Goal: Use online tool/utility: Utilize a website feature to perform a specific function

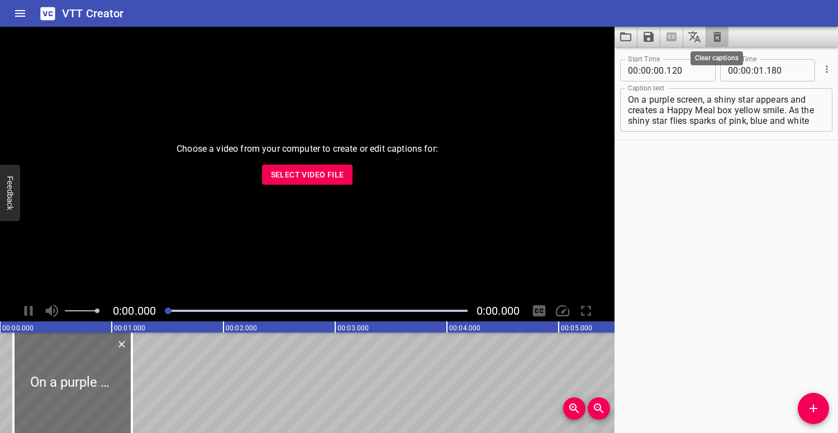
click at [714, 40] on icon "Clear captions" at bounding box center [717, 37] width 8 height 10
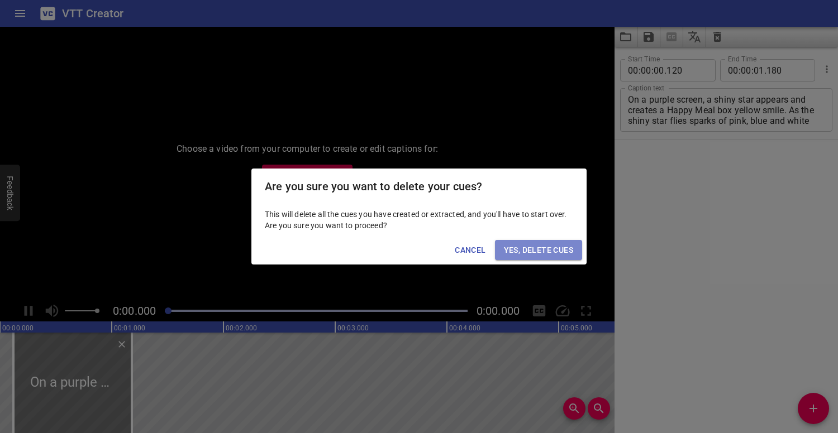
click at [556, 253] on span "Yes, Delete Cues" at bounding box center [538, 250] width 69 height 14
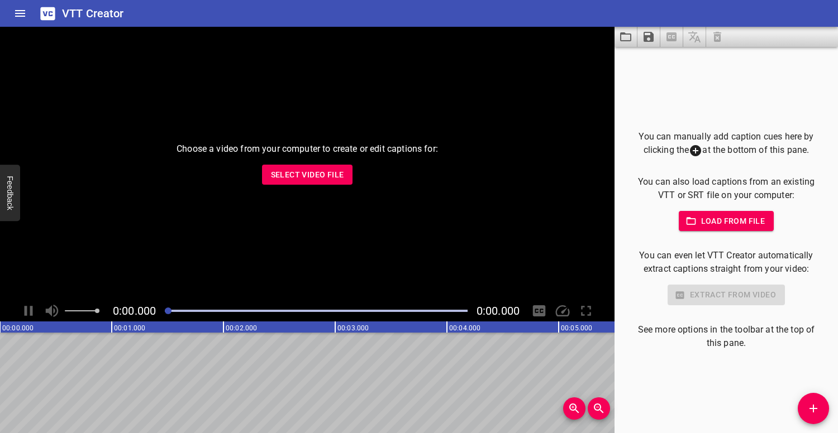
click at [300, 176] on span "Select Video File" at bounding box center [307, 175] width 73 height 14
click at [723, 217] on span "Load from file" at bounding box center [726, 221] width 78 height 14
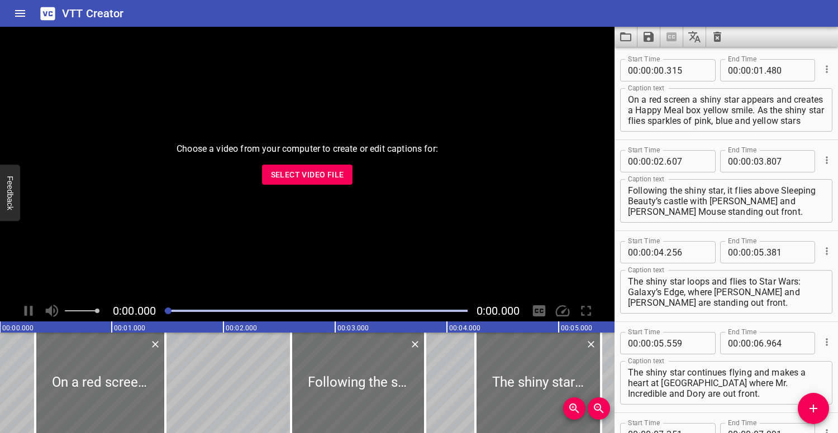
scroll to position [212, 0]
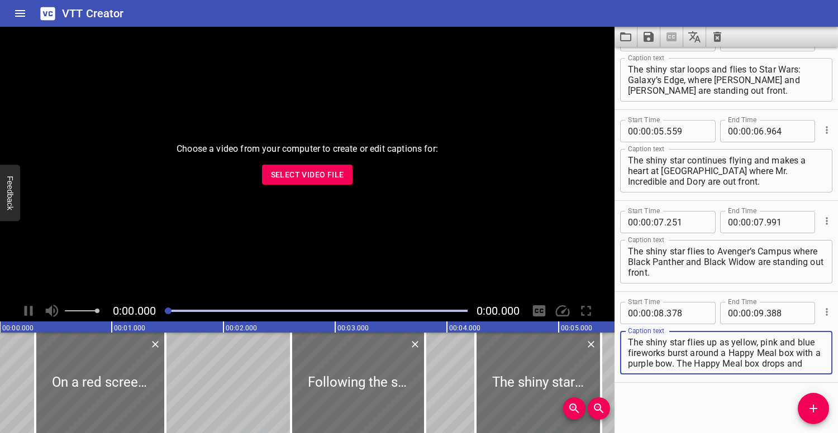
click at [320, 179] on span "Select Video File" at bounding box center [307, 175] width 73 height 14
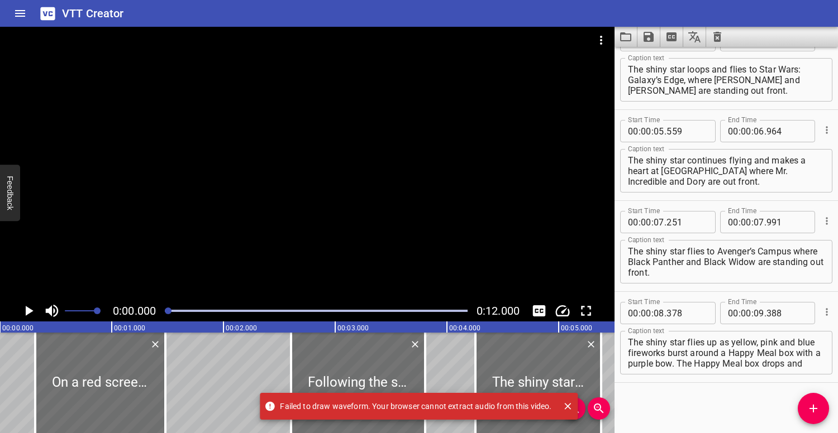
click at [284, 66] on div at bounding box center [307, 55] width 614 height 56
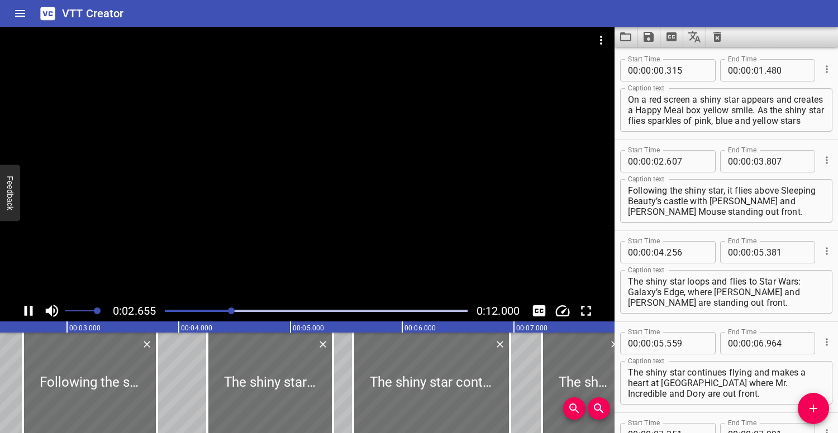
scroll to position [91, 0]
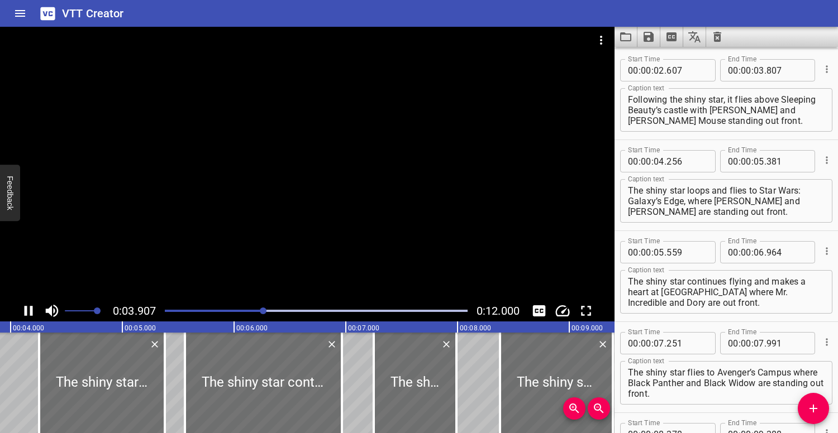
click at [302, 108] on div at bounding box center [307, 164] width 614 height 274
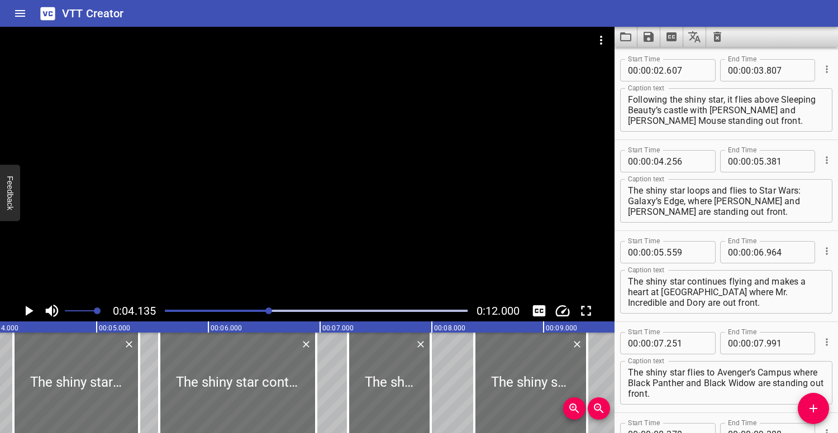
click at [166, 308] on div at bounding box center [316, 311] width 316 height 16
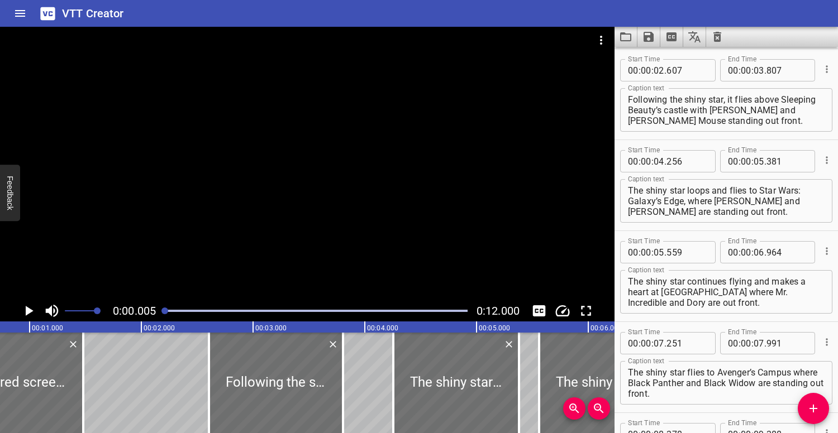
scroll to position [0, 1]
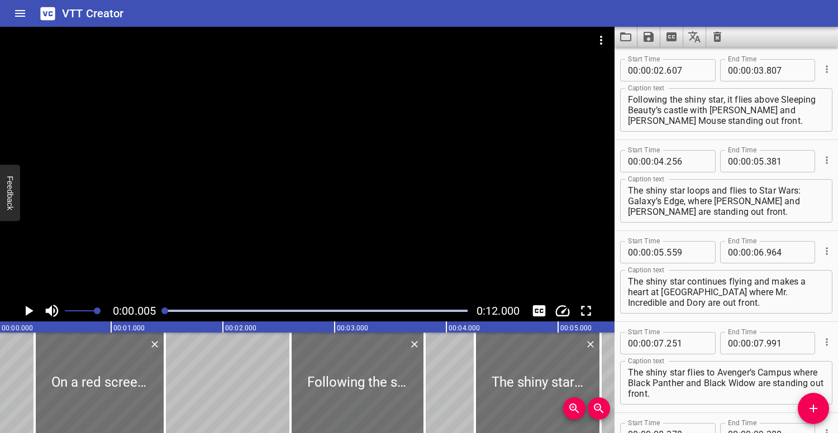
click at [159, 212] on div at bounding box center [307, 164] width 614 height 274
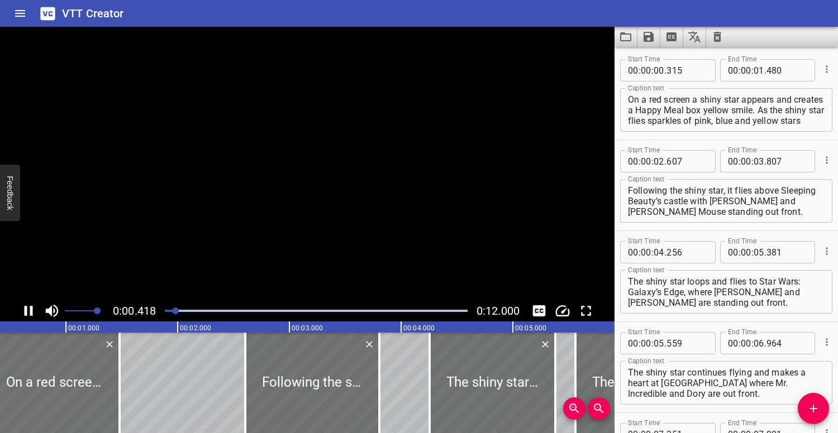
scroll to position [0, 74]
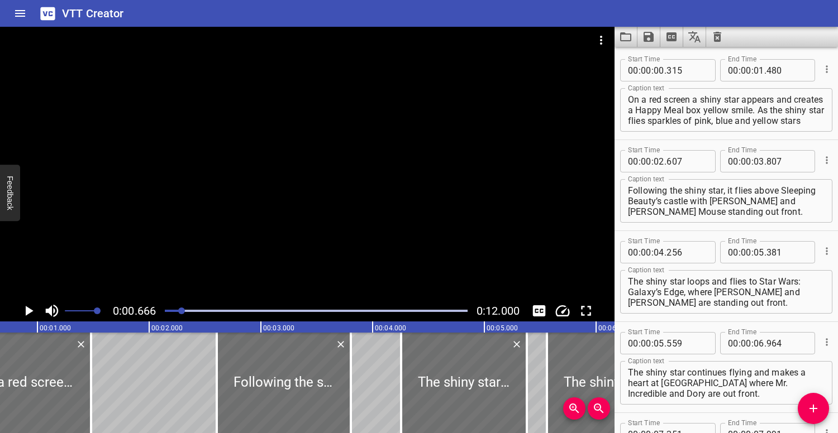
click at [166, 308] on div at bounding box center [316, 311] width 316 height 16
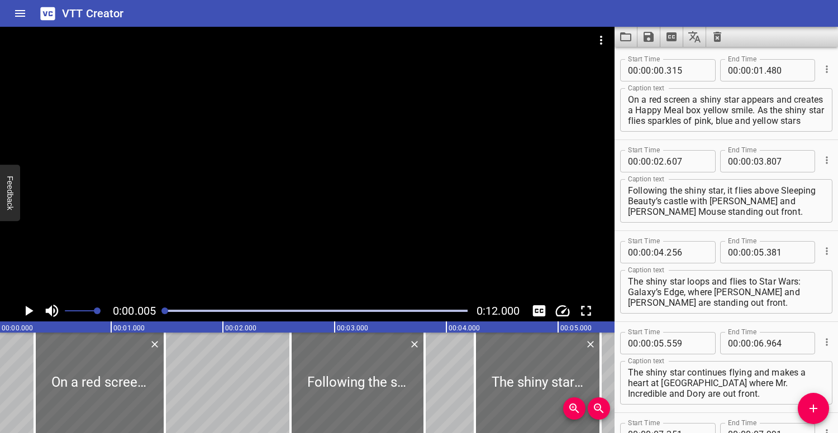
click at [207, 160] on div at bounding box center [307, 164] width 614 height 274
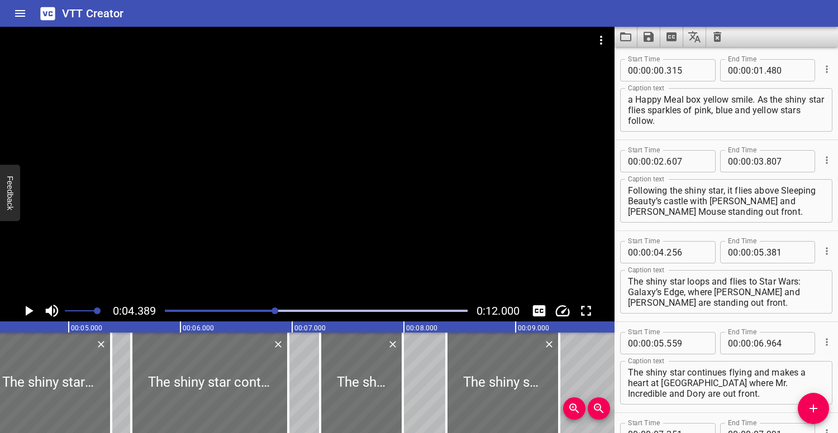
scroll to position [11, 0]
click at [663, 202] on textarea "Following the shiny star, it flies above Sleeping Beauty’s castle with [PERSON_…" at bounding box center [726, 201] width 197 height 32
click at [661, 200] on textarea "Following the shiny star, it flies above Sleeping Beauty castle with Mickey Mou…" at bounding box center [726, 201] width 197 height 32
type textarea "Following the shiny star, it flies above Sleeping Beauty Castle with Mickey Mou…"
click at [340, 221] on div at bounding box center [307, 164] width 614 height 274
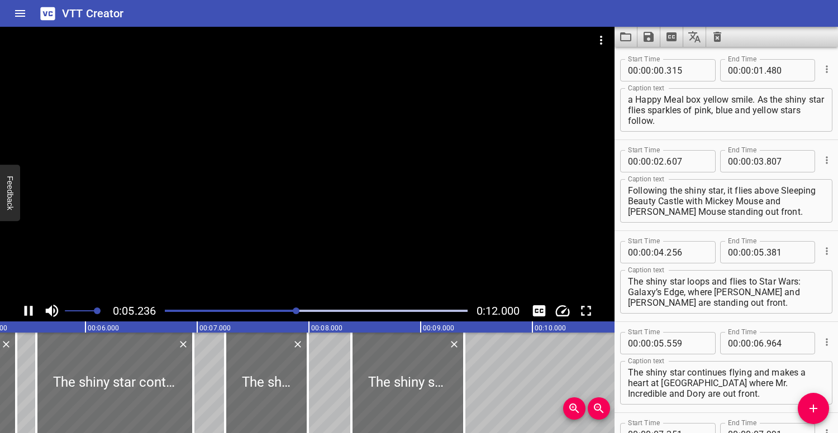
click at [338, 209] on div at bounding box center [307, 164] width 614 height 274
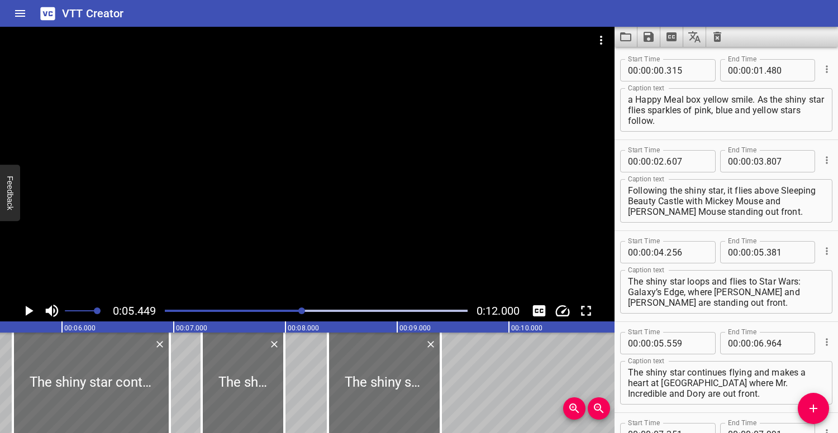
click at [221, 307] on div at bounding box center [316, 311] width 316 height 16
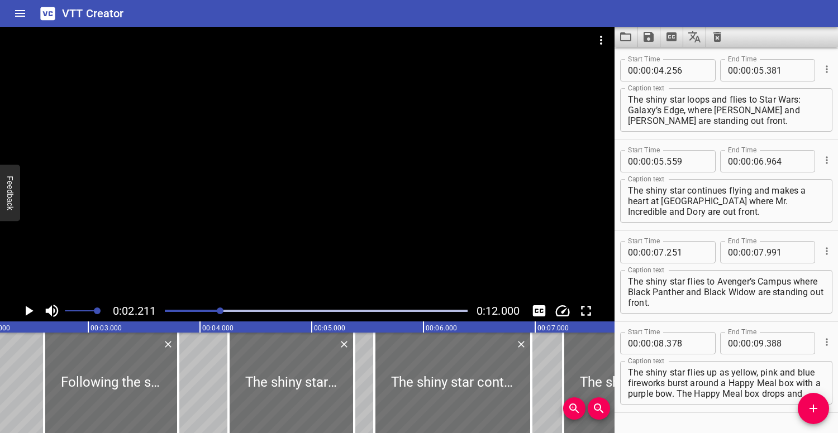
click at [226, 191] on div at bounding box center [307, 164] width 614 height 274
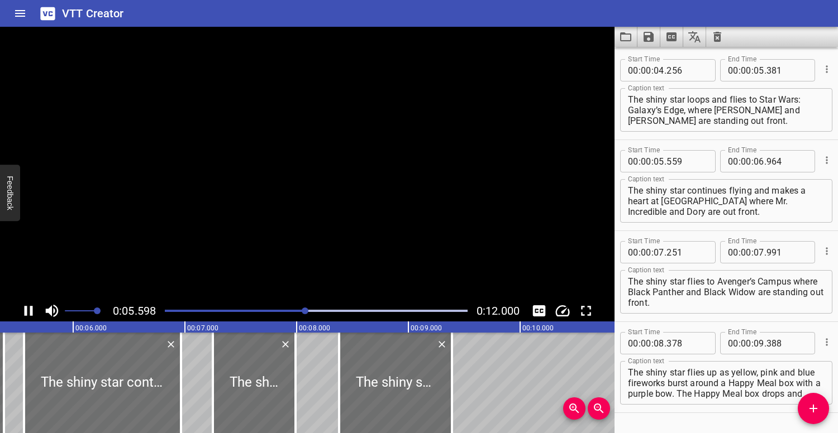
scroll to position [212, 0]
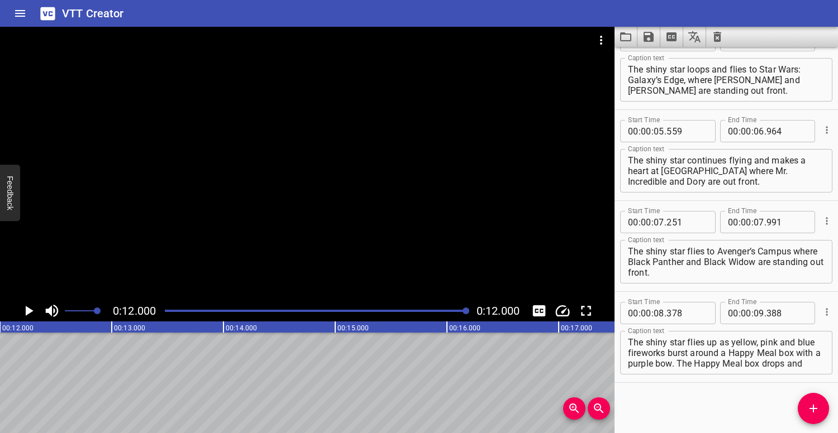
click at [177, 305] on div at bounding box center [316, 311] width 316 height 16
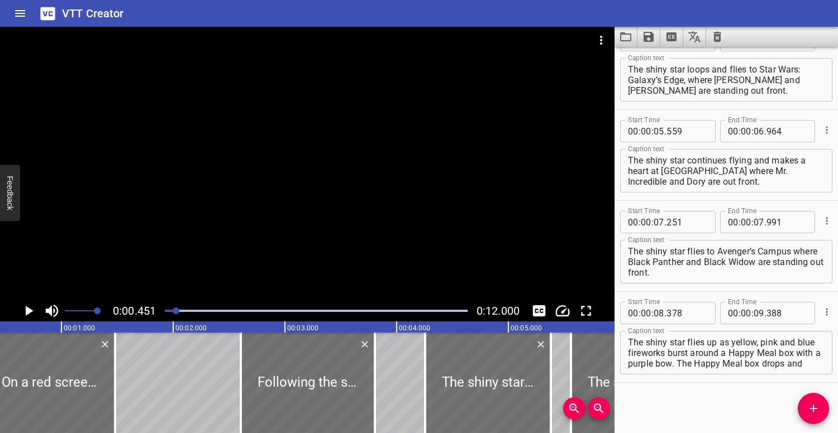
click at [207, 193] on div at bounding box center [307, 164] width 614 height 274
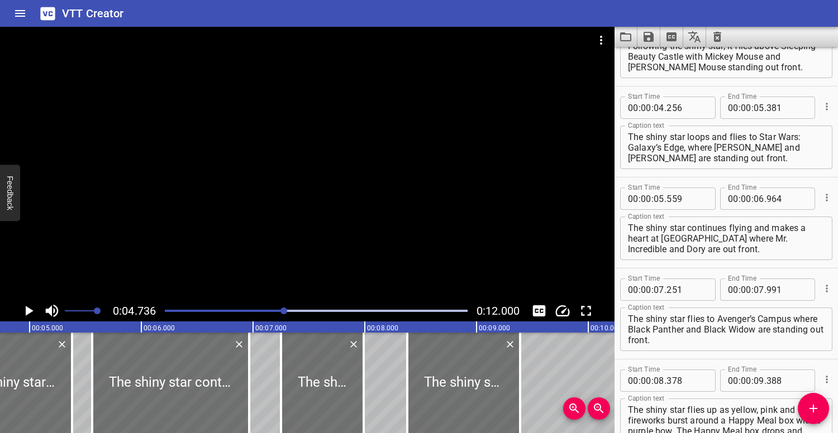
scroll to position [125, 0]
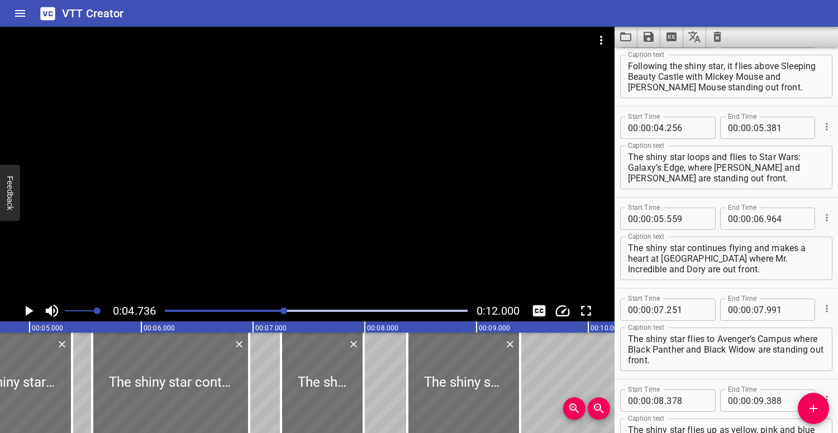
click at [727, 173] on textarea "The shiny star loops and flies to Star Wars: Galaxy’s Edge, where [PERSON_NAME]…" at bounding box center [726, 168] width 197 height 32
click at [651, 178] on textarea "The shiny star loops and flies to Star Wars: Galaxy’s Edge, where [PERSON_NAME]…" at bounding box center [726, 168] width 197 height 32
type textarea "The shiny star loops and flies to Star Wars: Galaxy’s Edge, where [PERSON_NAME]…"
click at [301, 243] on div at bounding box center [307, 164] width 614 height 274
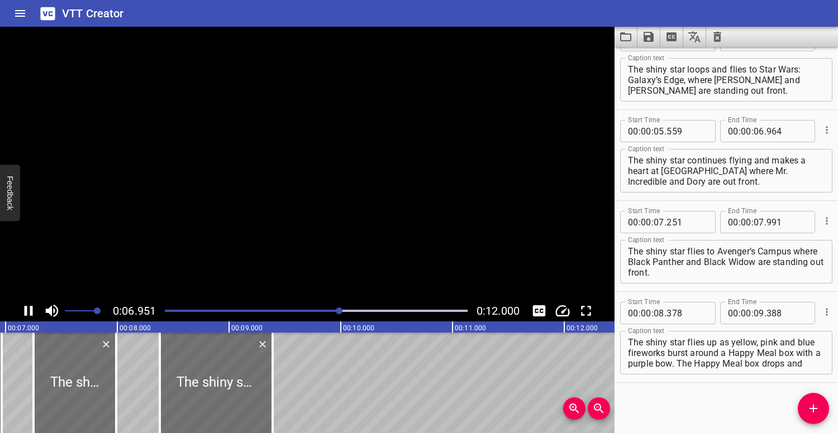
scroll to position [0, 800]
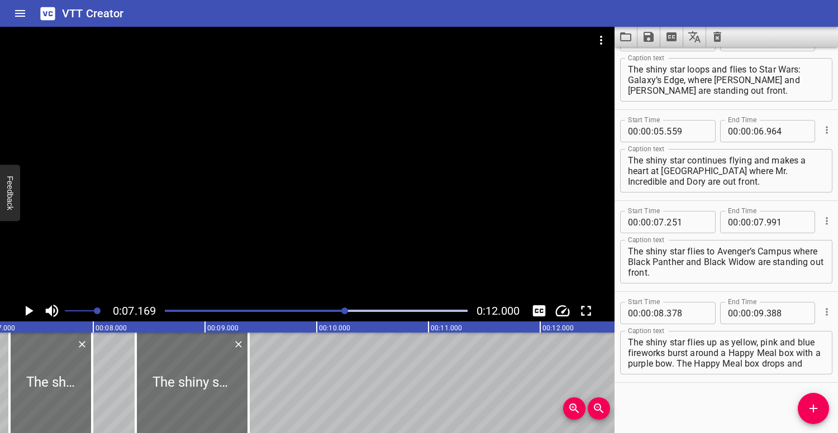
click at [305, 310] on div "Play progress" at bounding box center [194, 311] width 303 height 2
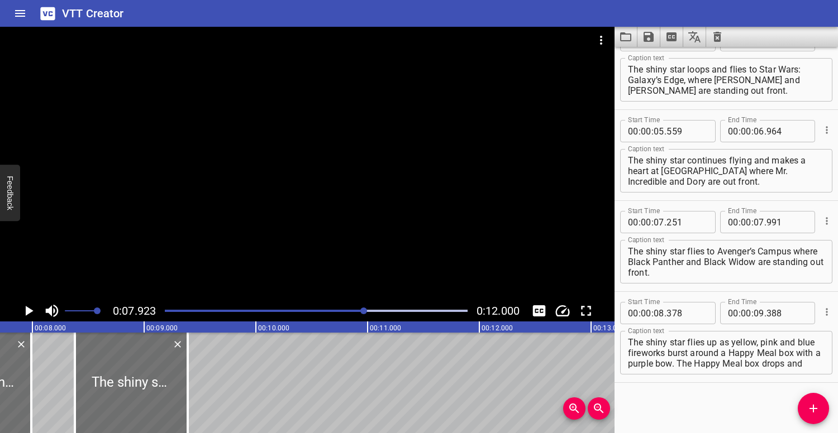
scroll to position [0, 885]
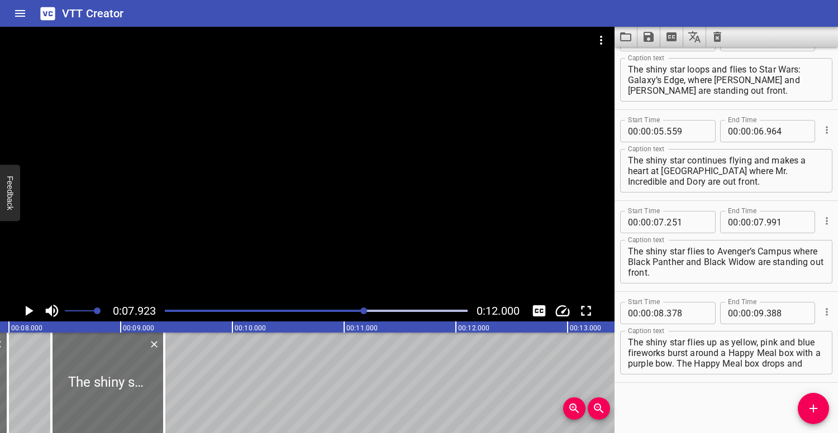
click at [331, 309] on div at bounding box center [316, 311] width 316 height 16
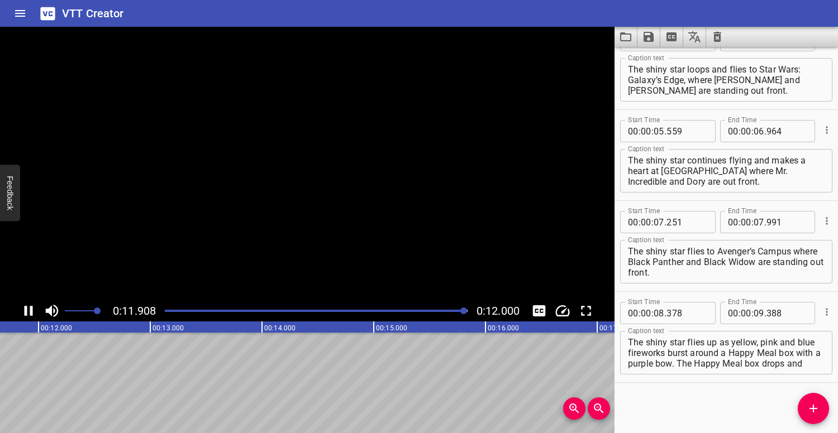
scroll to position [0, 1340]
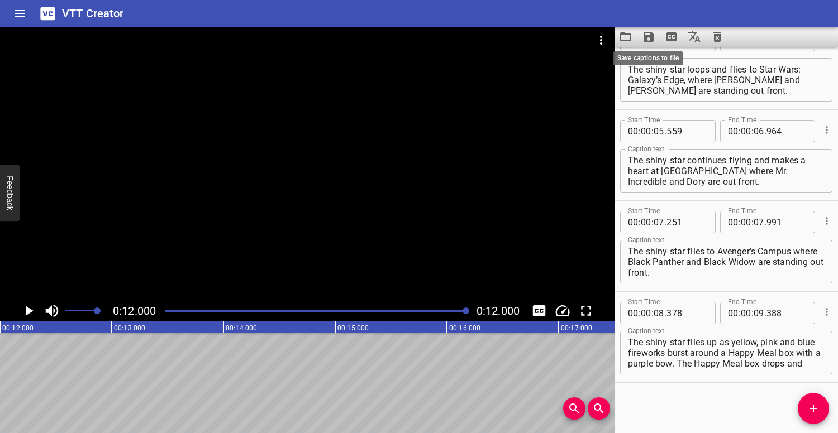
click at [648, 39] on icon "Save captions to file" at bounding box center [648, 36] width 13 height 13
click at [665, 63] on li "Save to VTT file" at bounding box center [678, 61] width 82 height 20
click at [718, 37] on icon "Clear captions" at bounding box center [716, 36] width 13 height 13
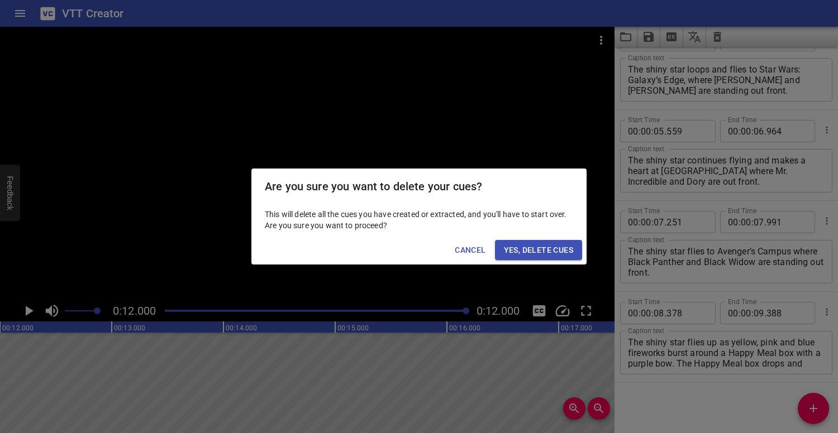
click at [562, 250] on span "Yes, Delete Cues" at bounding box center [538, 250] width 69 height 14
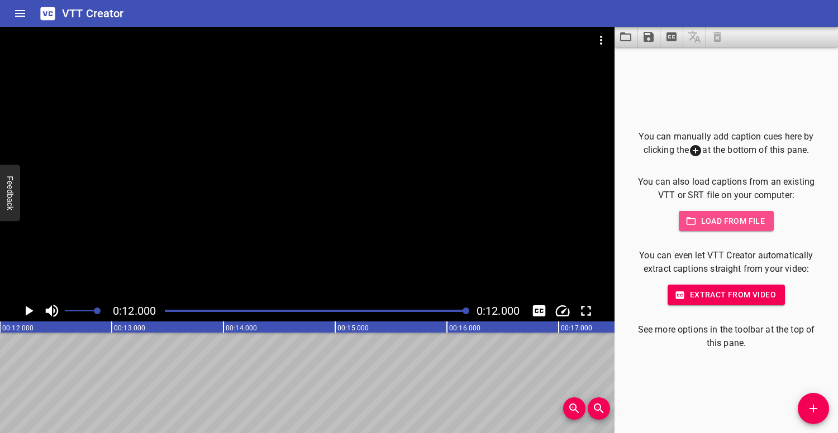
click at [740, 227] on span "Load from file" at bounding box center [726, 221] width 78 height 14
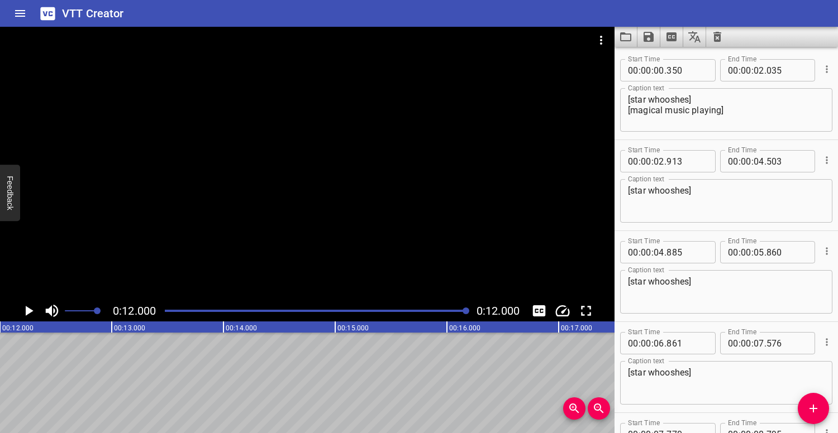
scroll to position [212, 0]
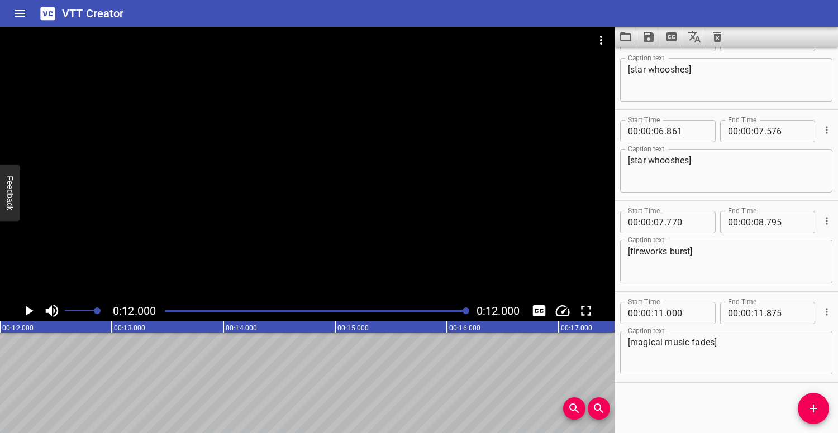
click at [219, 242] on div at bounding box center [307, 164] width 614 height 274
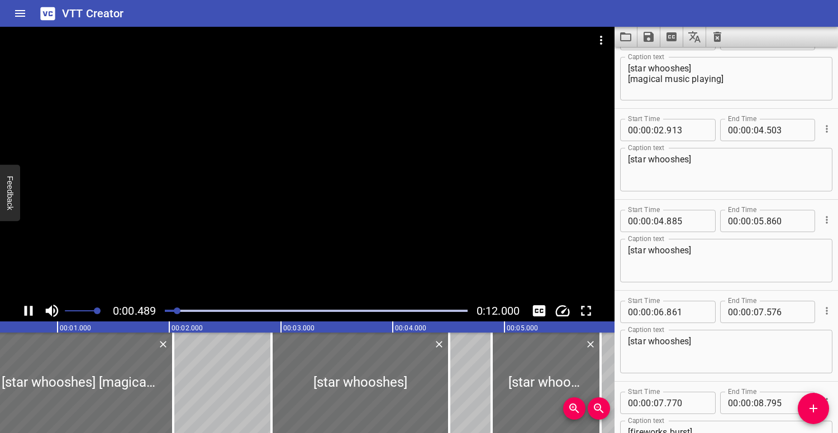
scroll to position [0, 0]
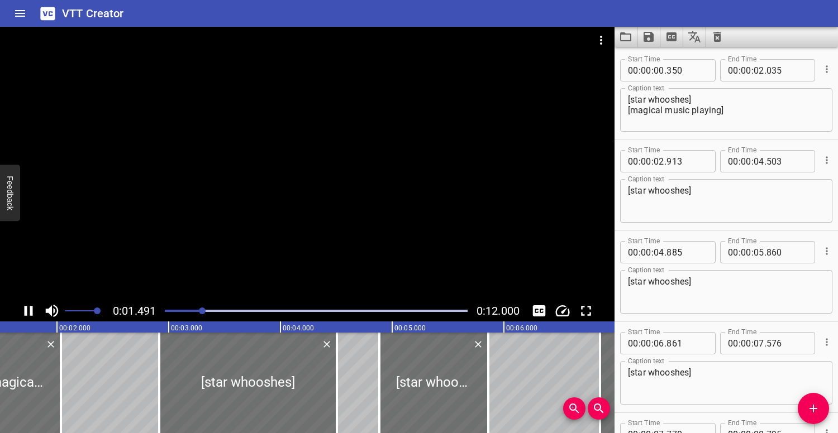
click at [227, 213] on div at bounding box center [307, 164] width 614 height 274
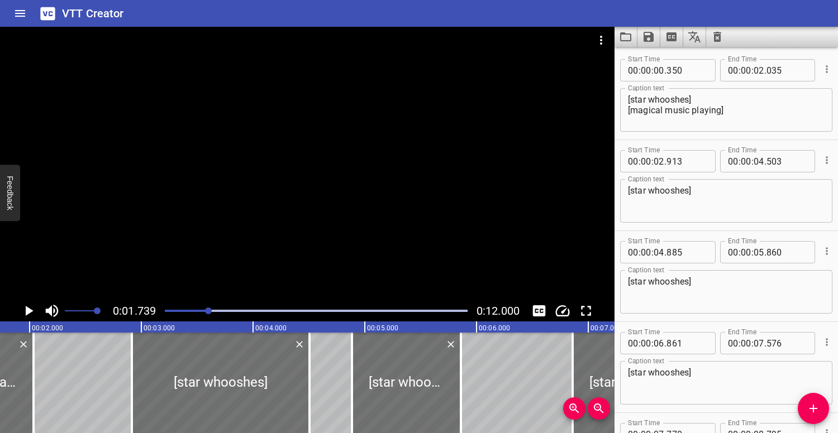
click at [651, 111] on textarea "[star whooshes] [magical music playing]" at bounding box center [726, 110] width 197 height 32
click at [663, 108] on textarea "[star whooshes] [magical music playing]" at bounding box center [726, 110] width 197 height 32
type textarea "[star whooshes] [happy music playing]"
click at [165, 309] on div at bounding box center [316, 311] width 316 height 16
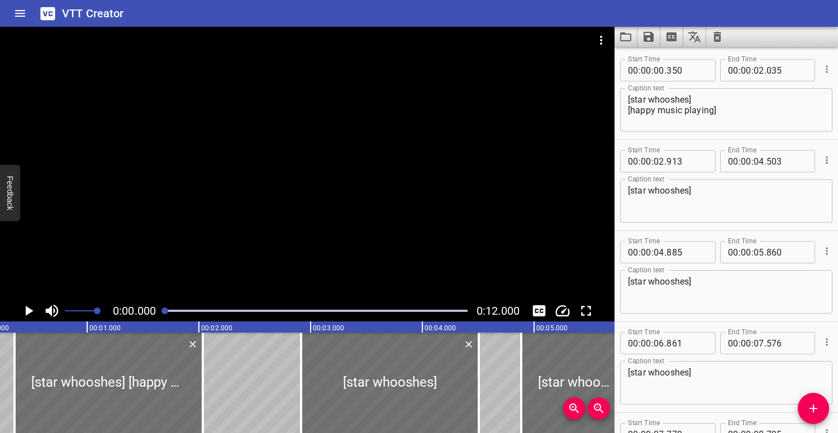
scroll to position [0, 0]
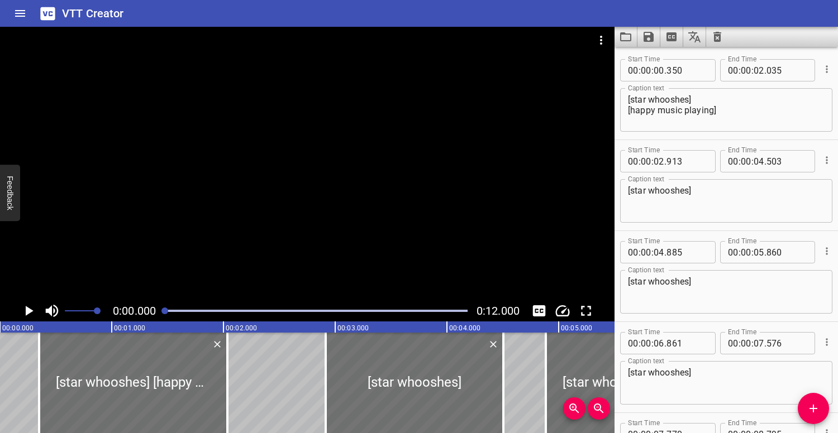
click at [236, 189] on div at bounding box center [307, 164] width 614 height 274
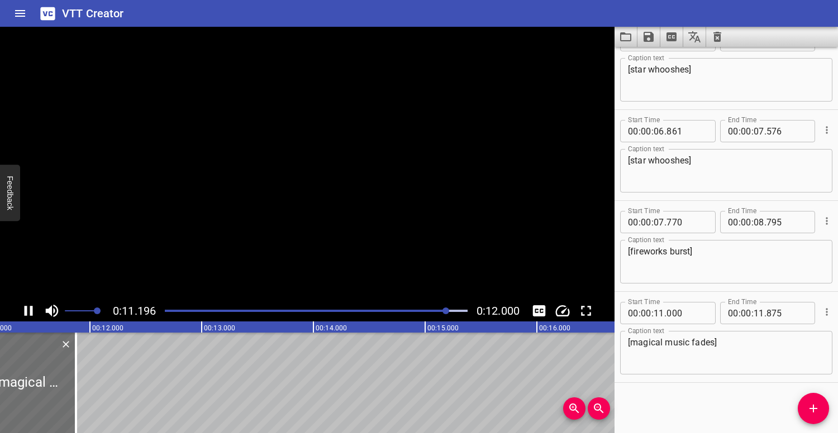
scroll to position [0, 1278]
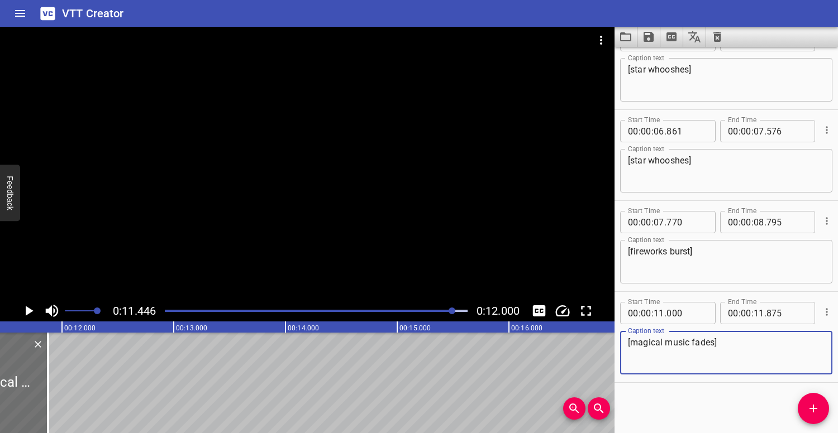
drag, startPoint x: 661, startPoint y: 340, endPoint x: 635, endPoint y: 341, distance: 25.7
click at [635, 341] on textarea "[magical music fades]" at bounding box center [726, 353] width 197 height 32
click at [652, 341] on textarea "[magical music fades]" at bounding box center [726, 353] width 197 height 32
drag, startPoint x: 663, startPoint y: 341, endPoint x: 630, endPoint y: 341, distance: 33.5
click at [630, 341] on textarea "[magical music fades]" at bounding box center [726, 353] width 197 height 32
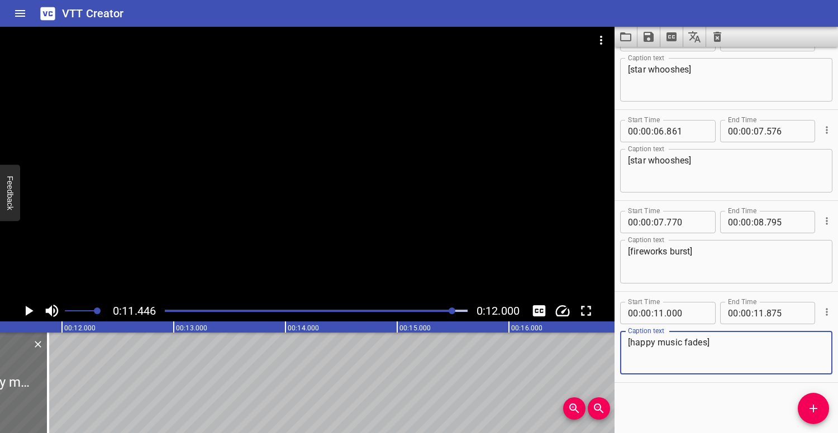
type textarea "[happy music fades]"
click at [169, 310] on div "Play progress" at bounding box center [302, 311] width 303 height 2
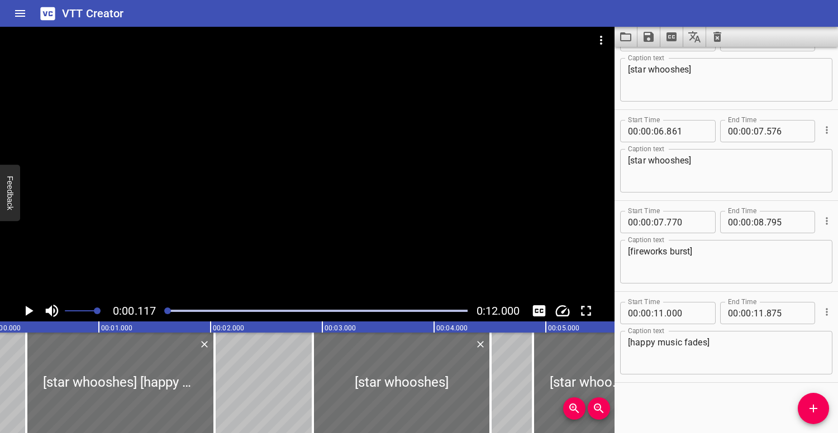
click at [223, 236] on div at bounding box center [307, 164] width 614 height 274
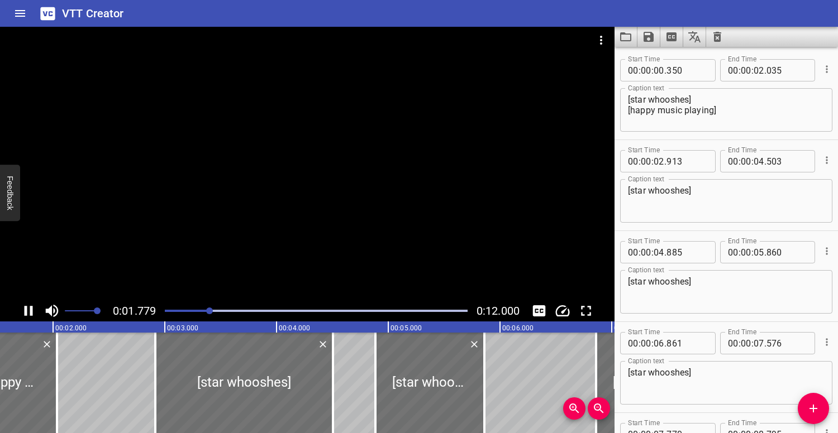
scroll to position [0, 198]
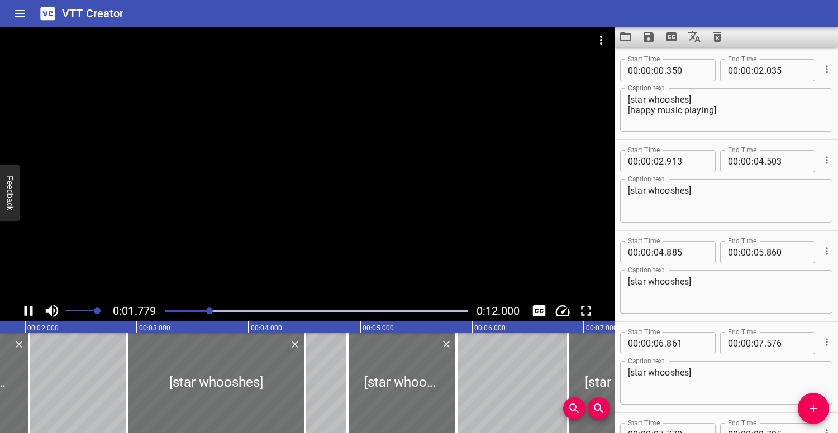
click at [237, 202] on div at bounding box center [307, 164] width 614 height 274
drag, startPoint x: 656, startPoint y: 111, endPoint x: 631, endPoint y: 107, distance: 24.8
click at [631, 107] on textarea "[star whooshes] [happy music playing]" at bounding box center [726, 110] width 197 height 32
type textarea "[star whooshes] [cheerful music playing]"
click at [325, 196] on div at bounding box center [307, 164] width 614 height 274
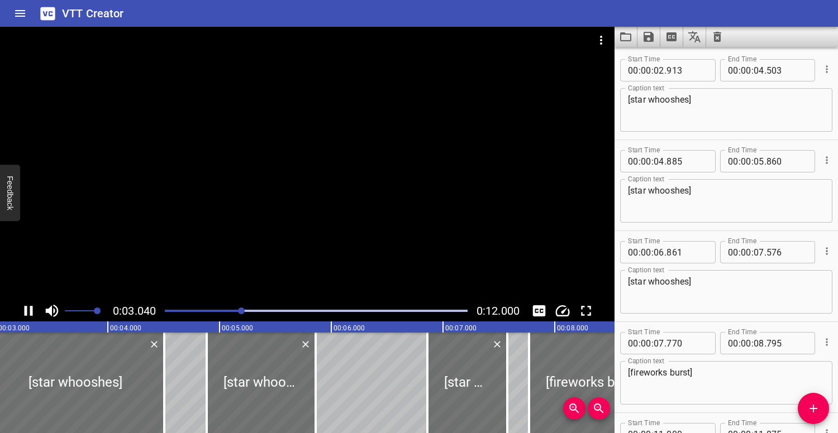
scroll to position [0, 367]
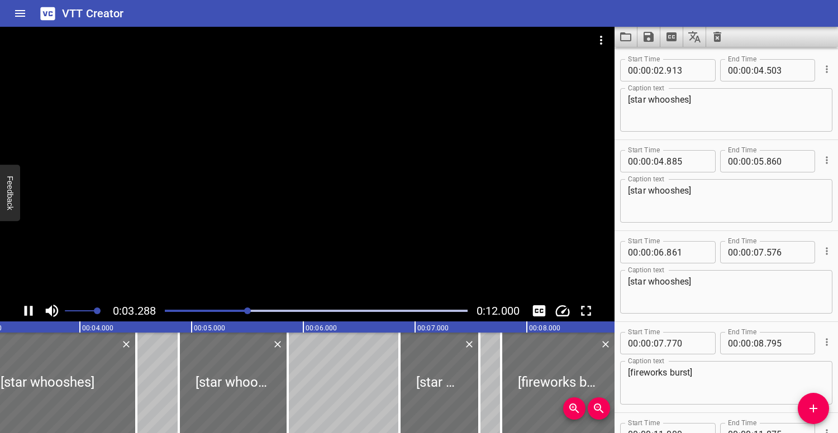
click at [310, 195] on div at bounding box center [307, 164] width 614 height 274
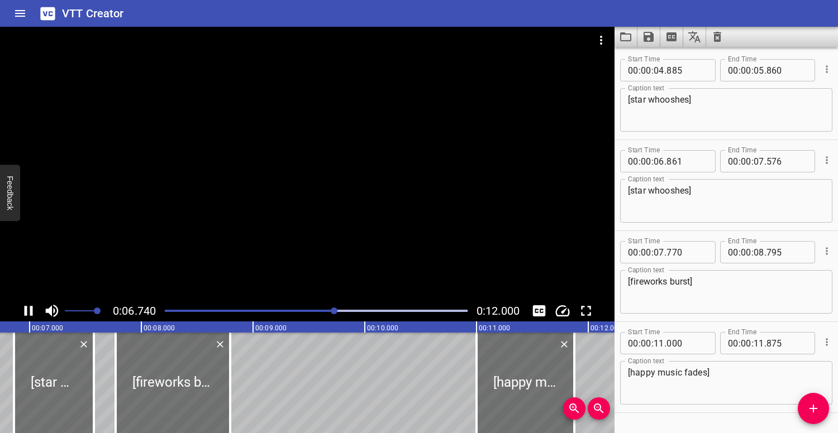
scroll to position [212, 0]
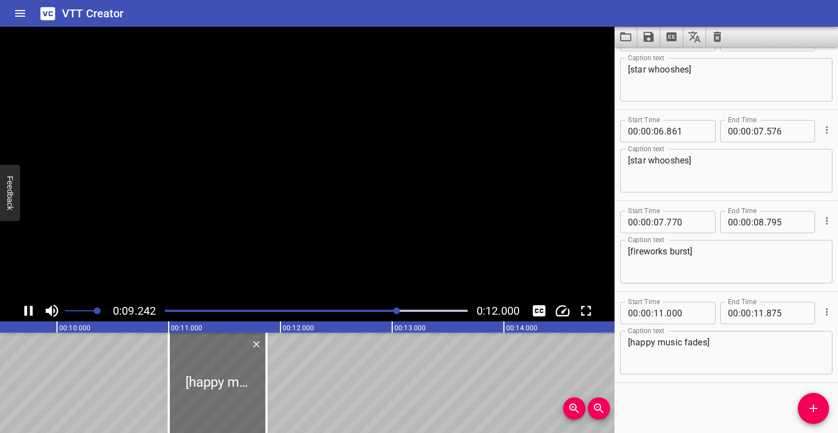
click at [312, 196] on video at bounding box center [307, 164] width 614 height 274
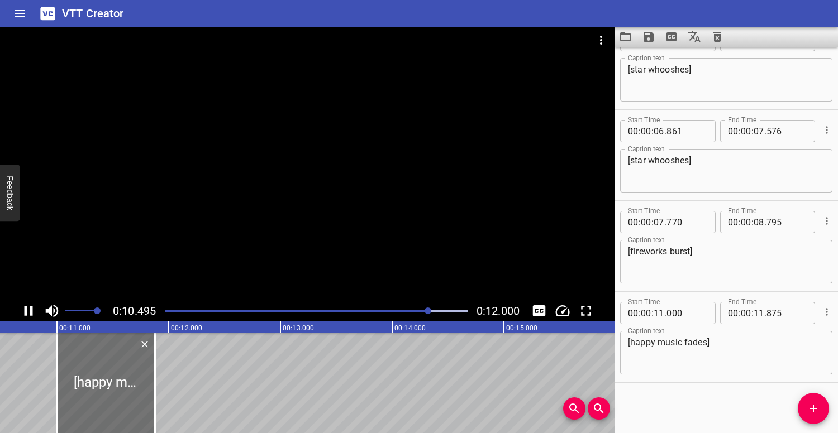
click at [269, 176] on div at bounding box center [307, 164] width 614 height 274
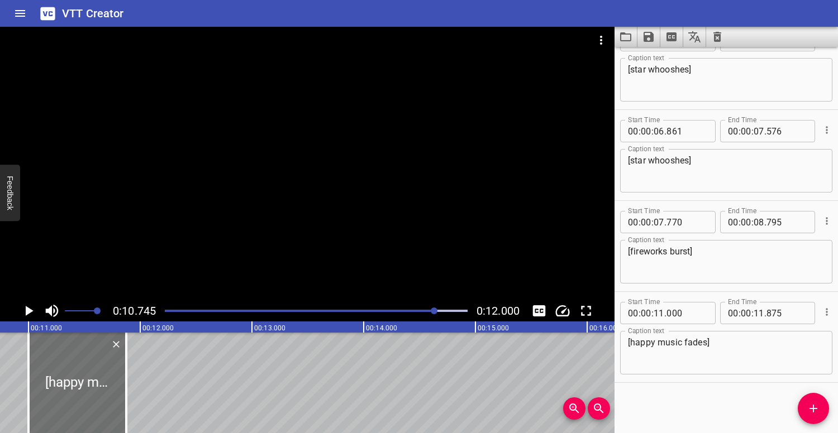
click at [653, 342] on textarea "[happy music fades]" at bounding box center [726, 353] width 197 height 32
type textarea "[cheerful music fades]"
click at [334, 260] on div at bounding box center [307, 164] width 614 height 274
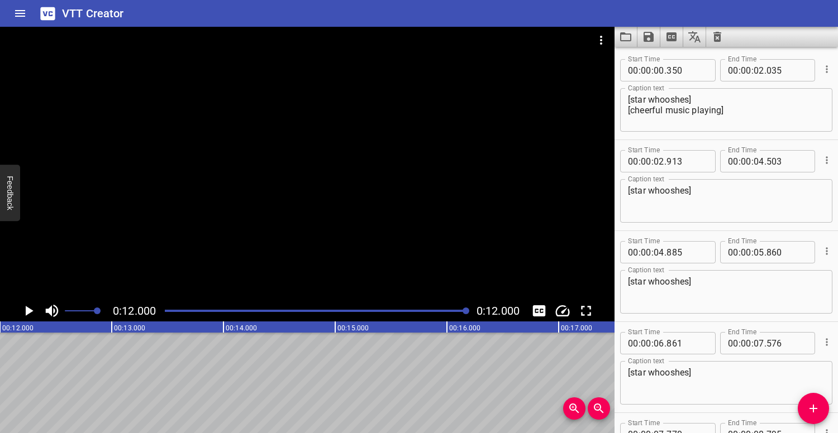
scroll to position [0, 0]
